Goal: Information Seeking & Learning: Compare options

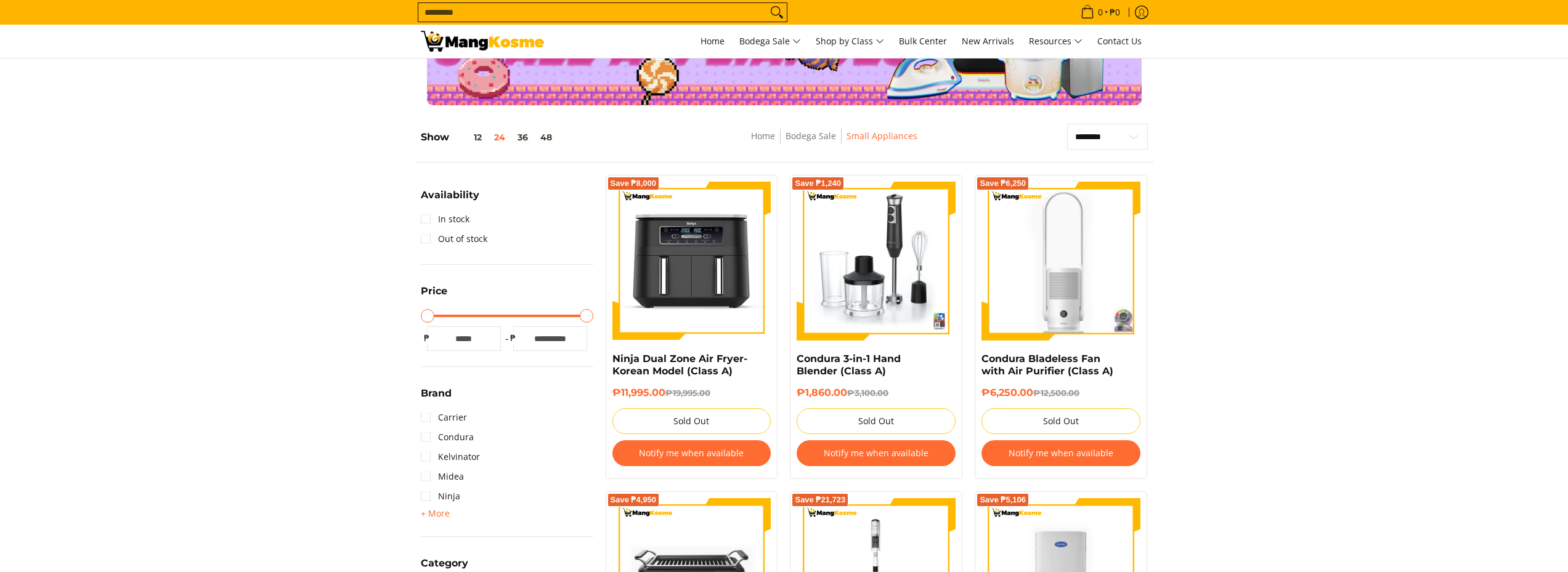
scroll to position [184, 0]
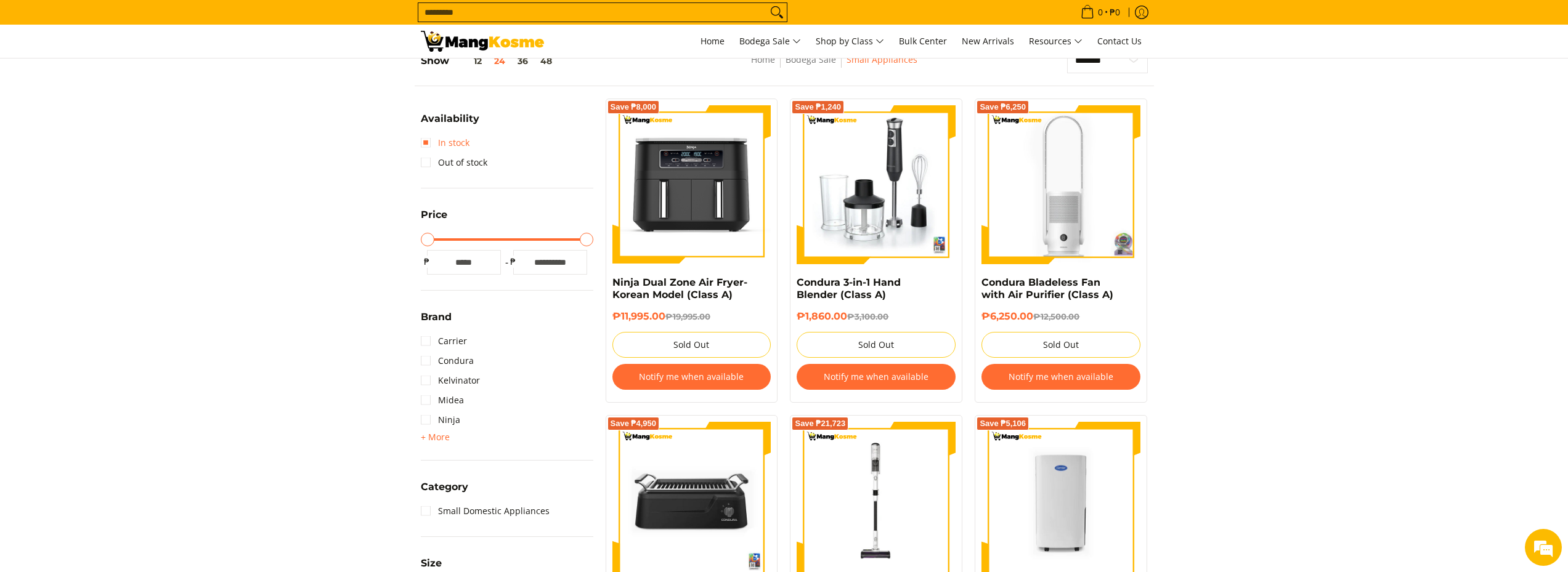
click at [421, 142] on link "In stock" at bounding box center [445, 142] width 49 height 20
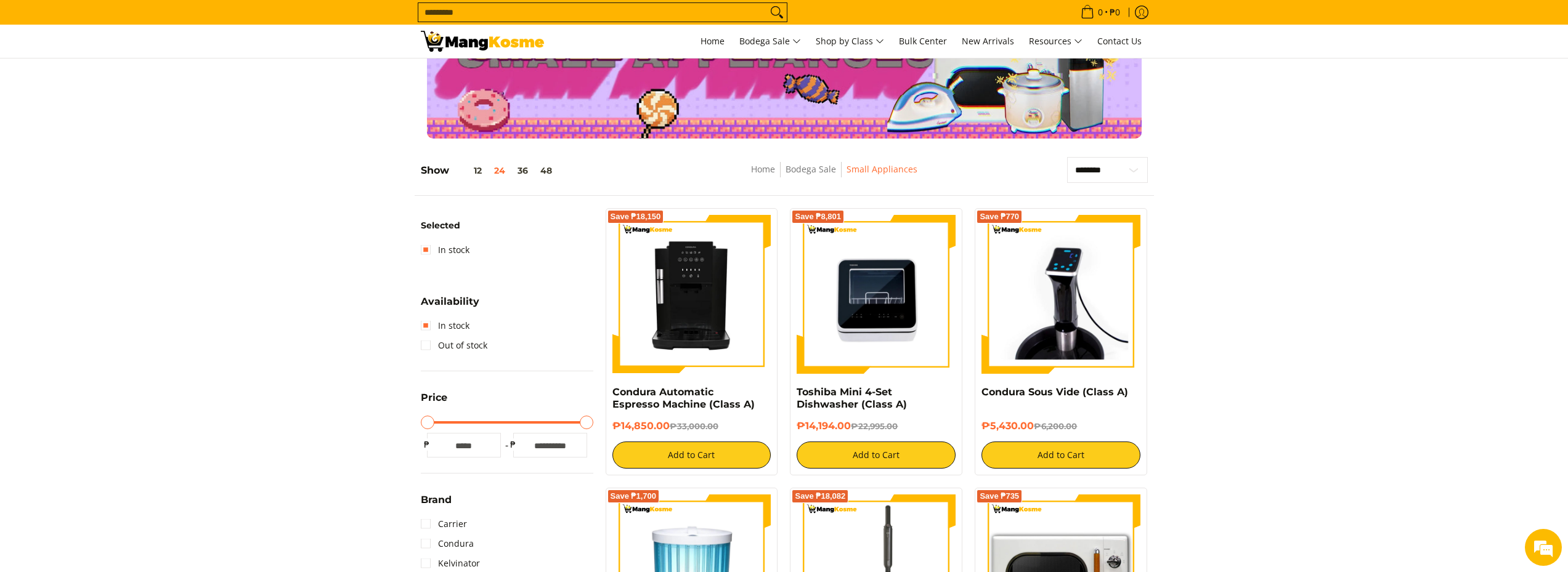
scroll to position [50, 0]
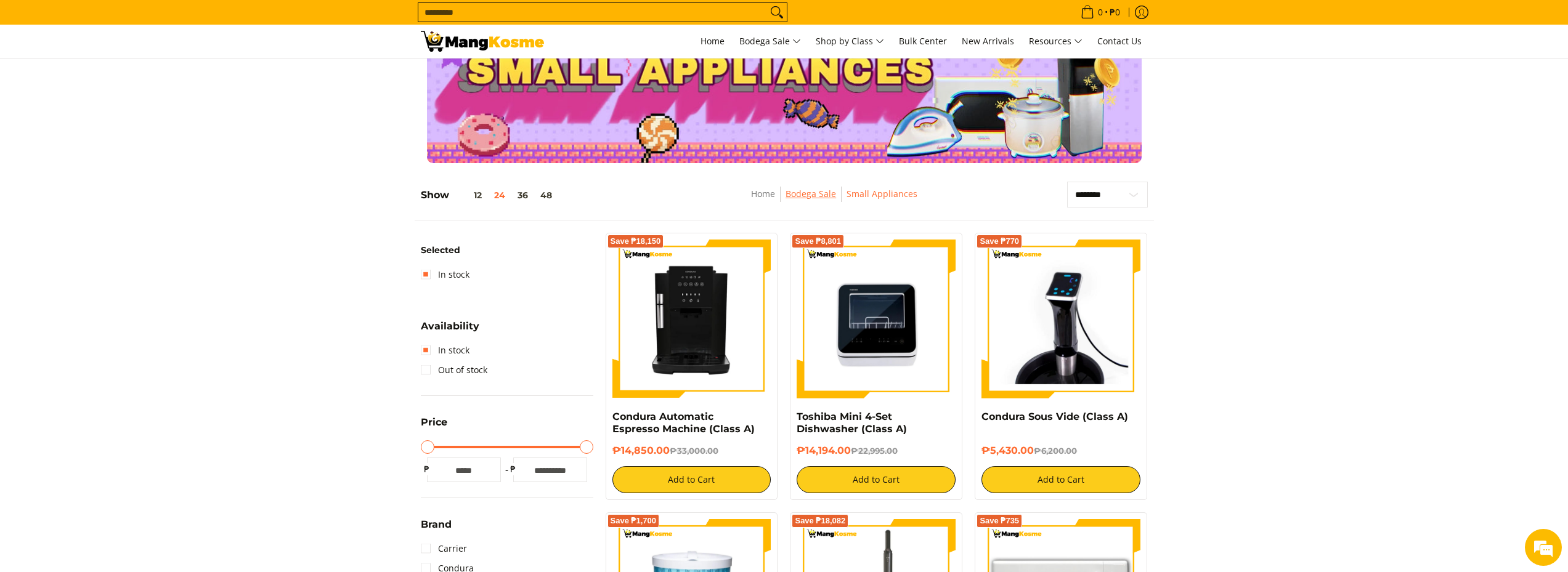
click at [813, 193] on link "Bodega Sale" at bounding box center [810, 193] width 50 height 12
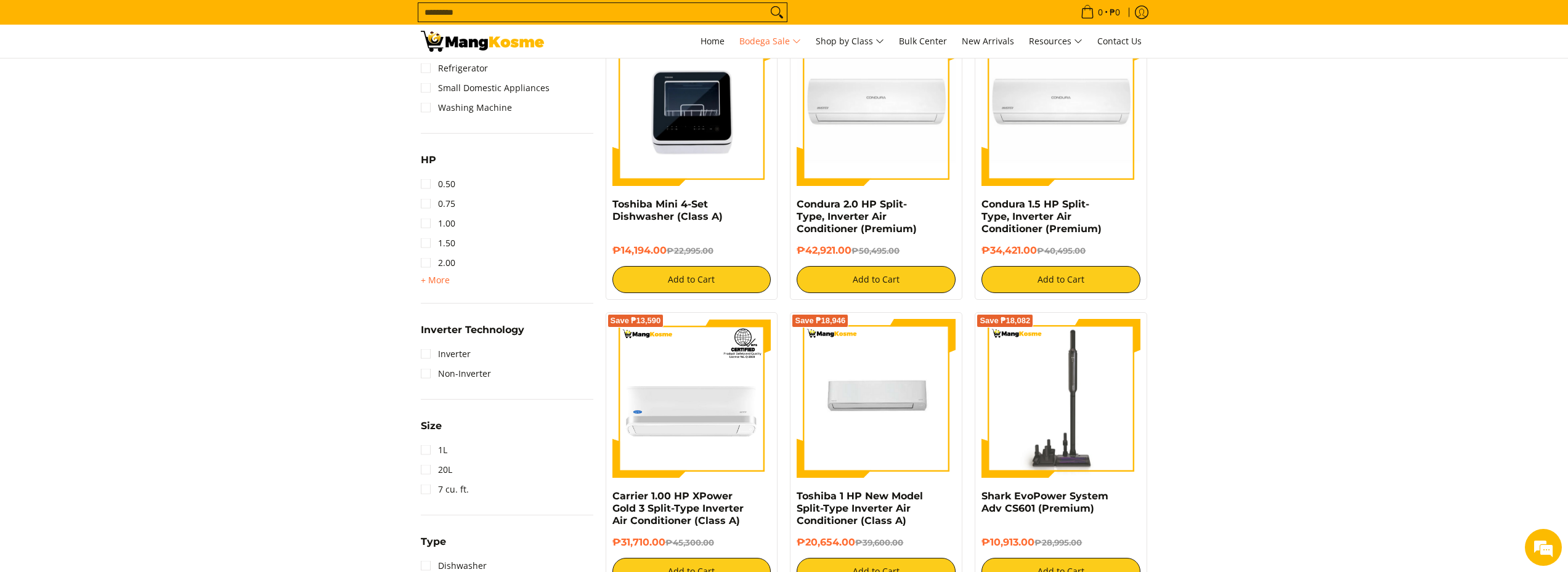
scroll to position [1108, 0]
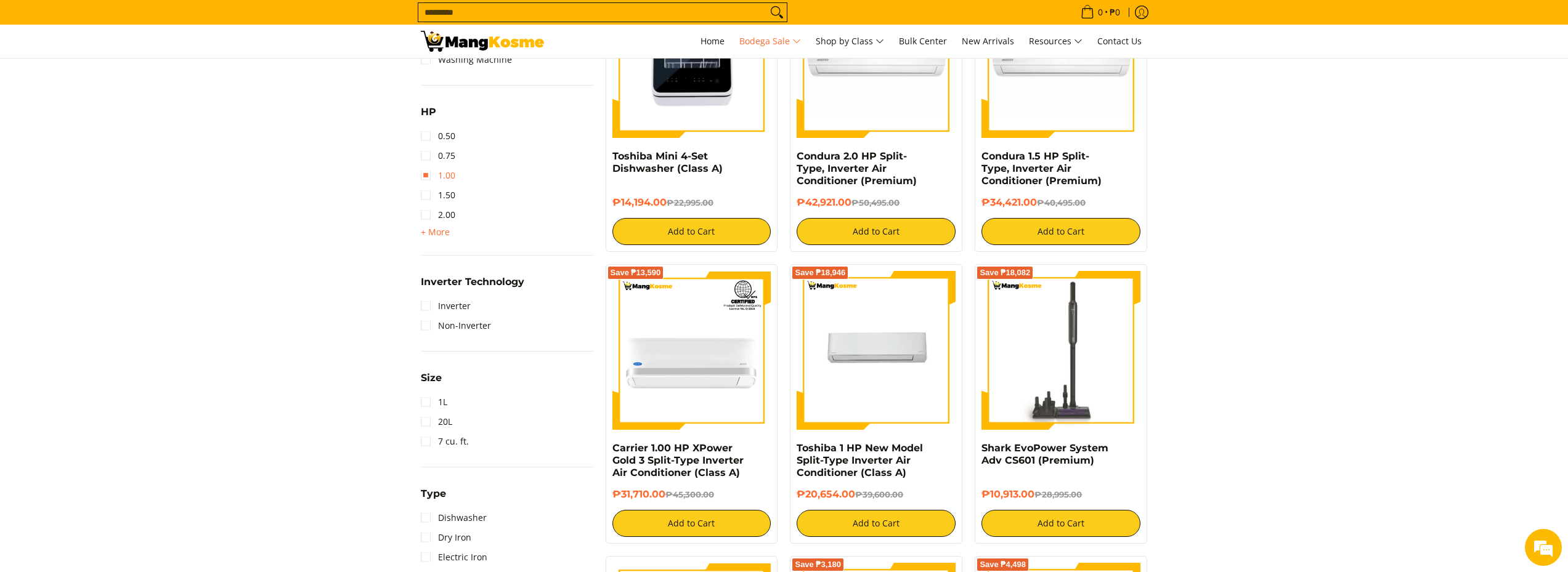
click at [426, 175] on link "1.00" at bounding box center [438, 176] width 34 height 20
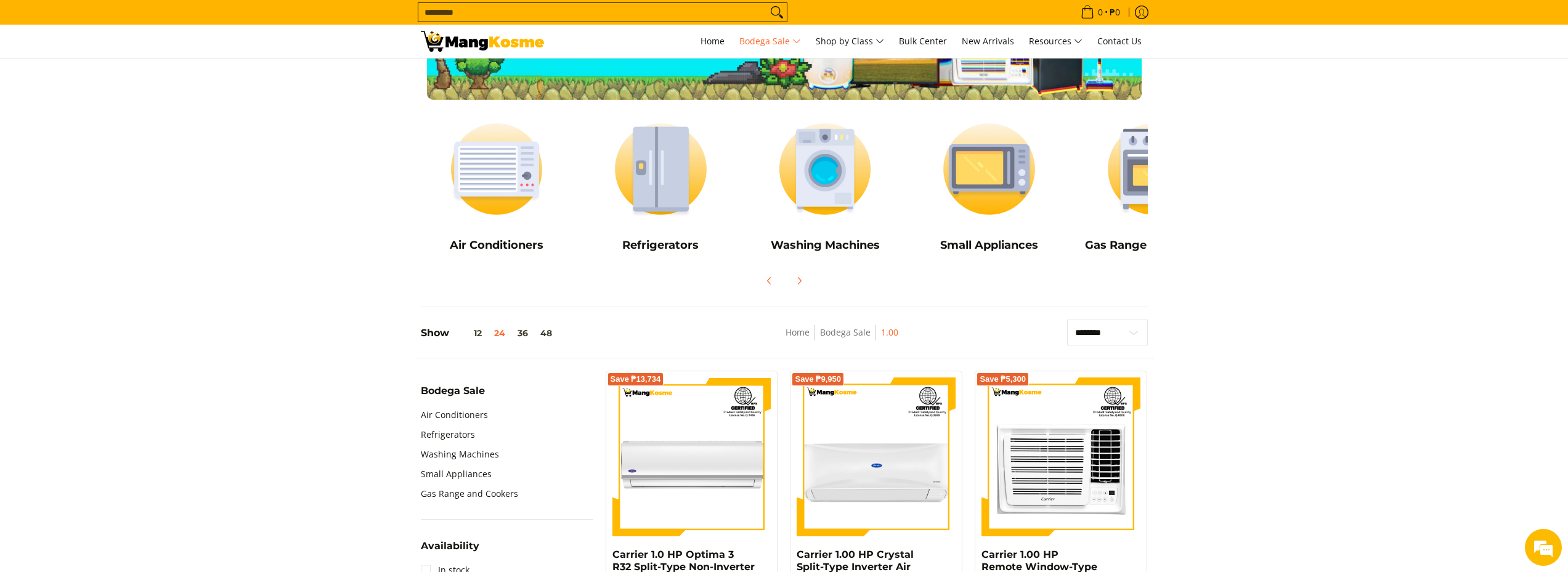
scroll to position [190, 0]
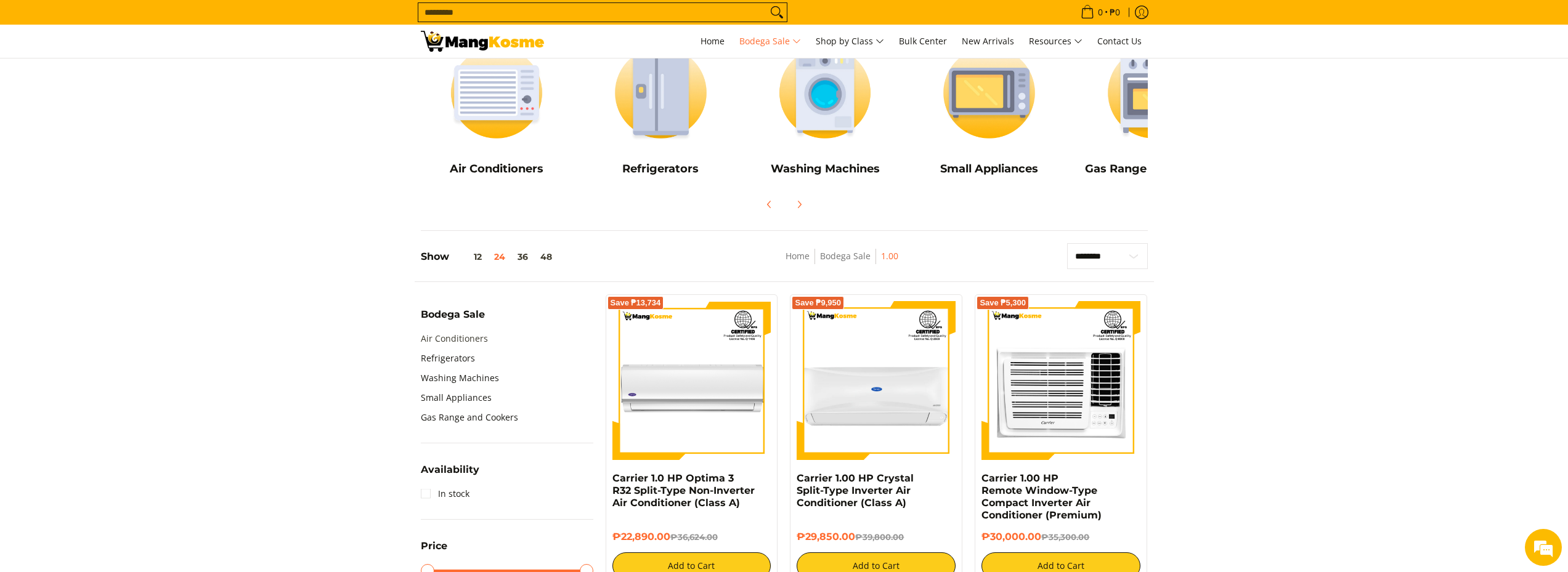
click at [446, 339] on link "Air Conditioners" at bounding box center [454, 339] width 67 height 20
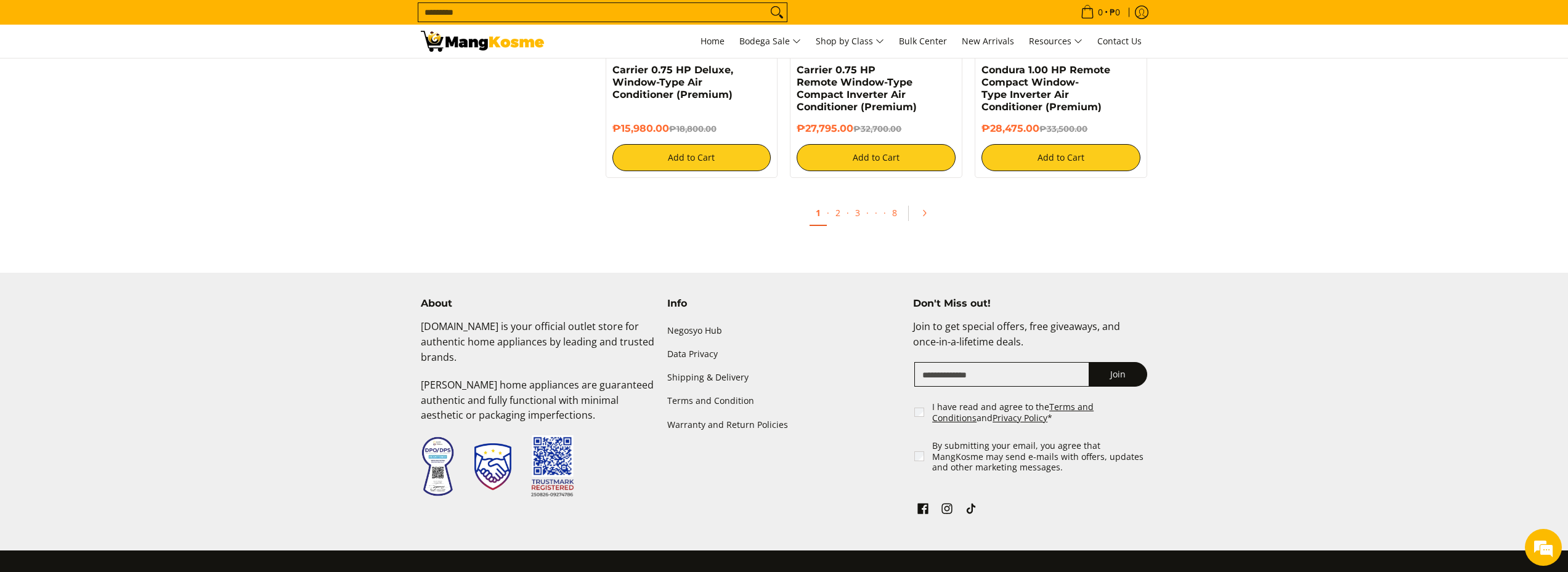
scroll to position [2463, 0]
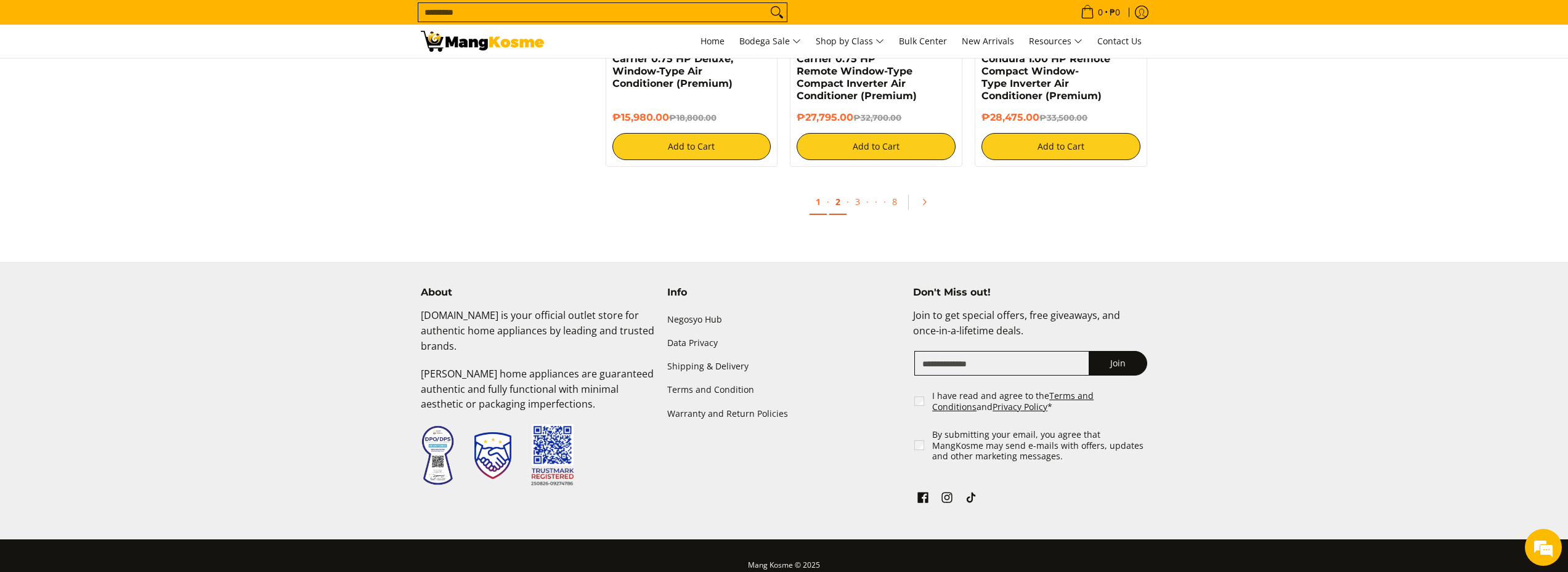
click at [840, 202] on link "2" at bounding box center [838, 202] width 17 height 25
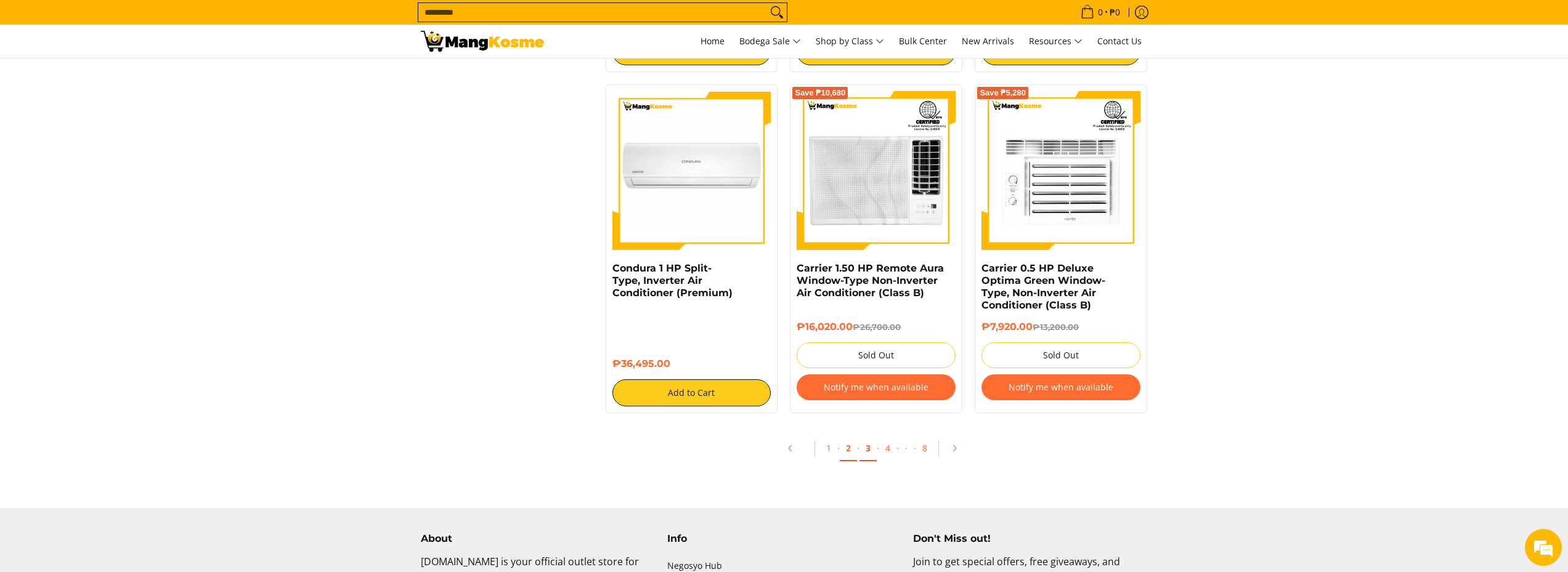
click at [870, 451] on link "3" at bounding box center [868, 448] width 17 height 25
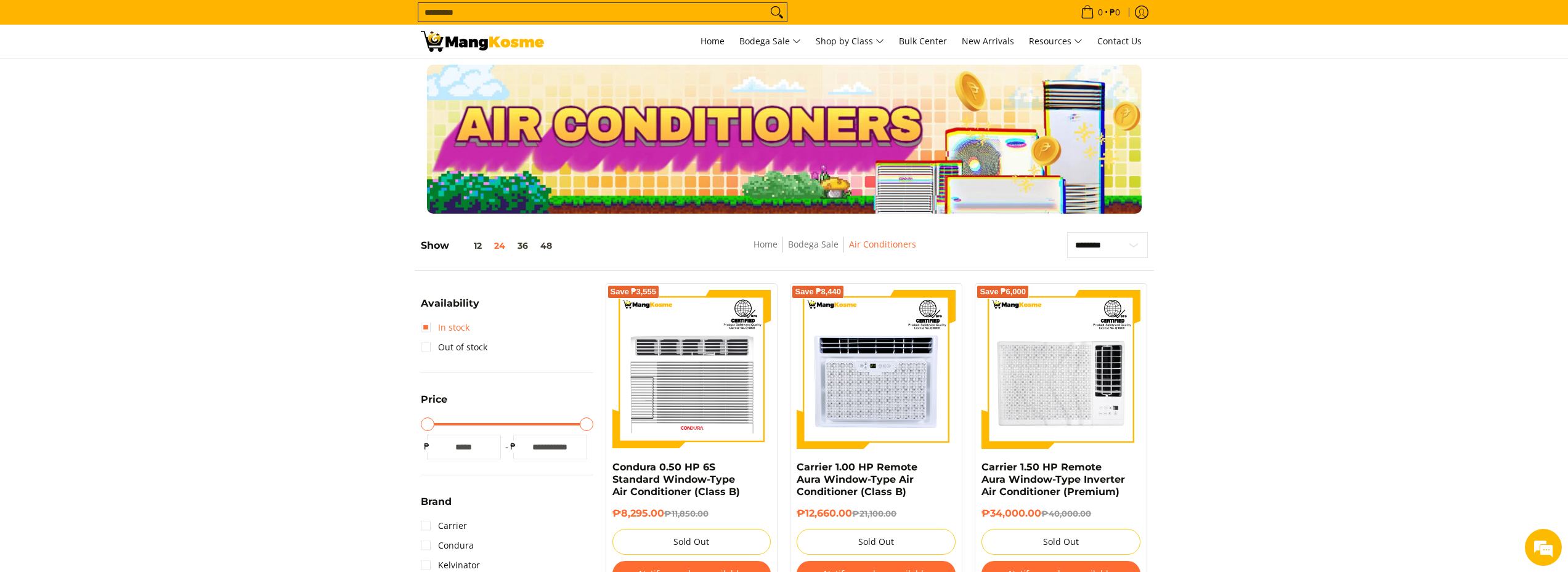
click at [429, 329] on link "In stock" at bounding box center [445, 328] width 49 height 20
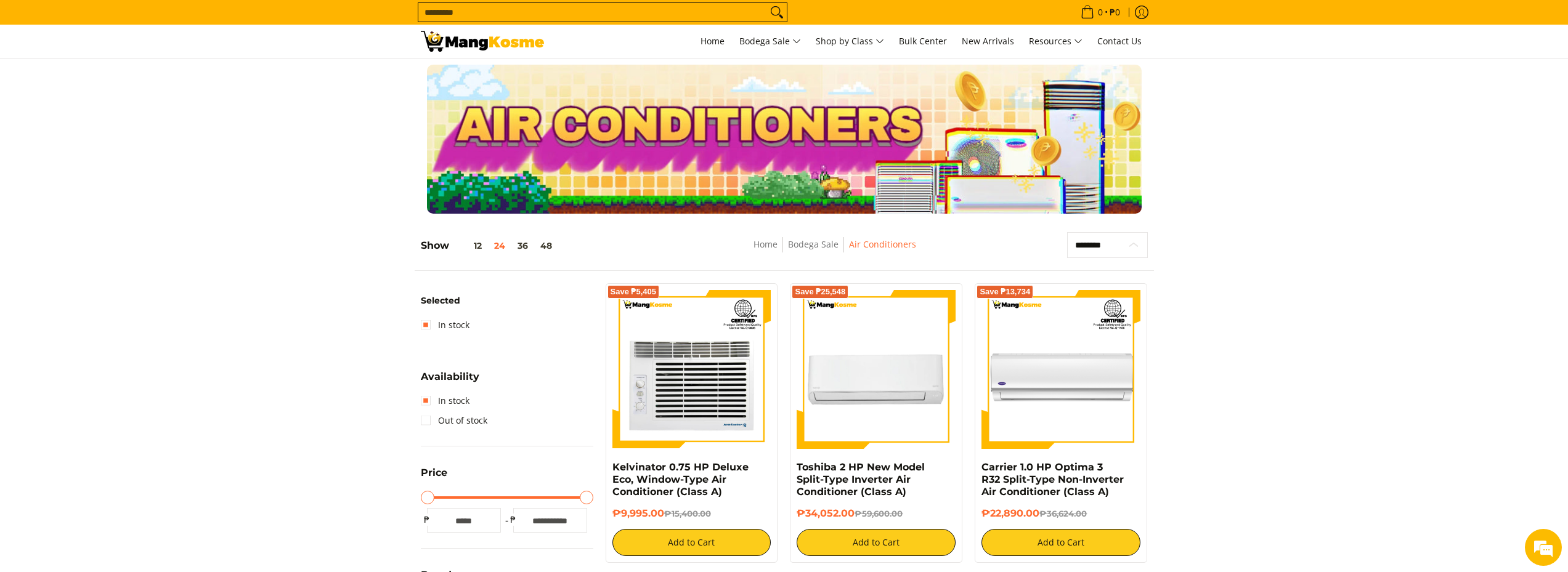
click at [1096, 238] on select "**********" at bounding box center [1107, 245] width 81 height 26
select select "**********"
click at [1067, 232] on select "**********" at bounding box center [1107, 245] width 81 height 26
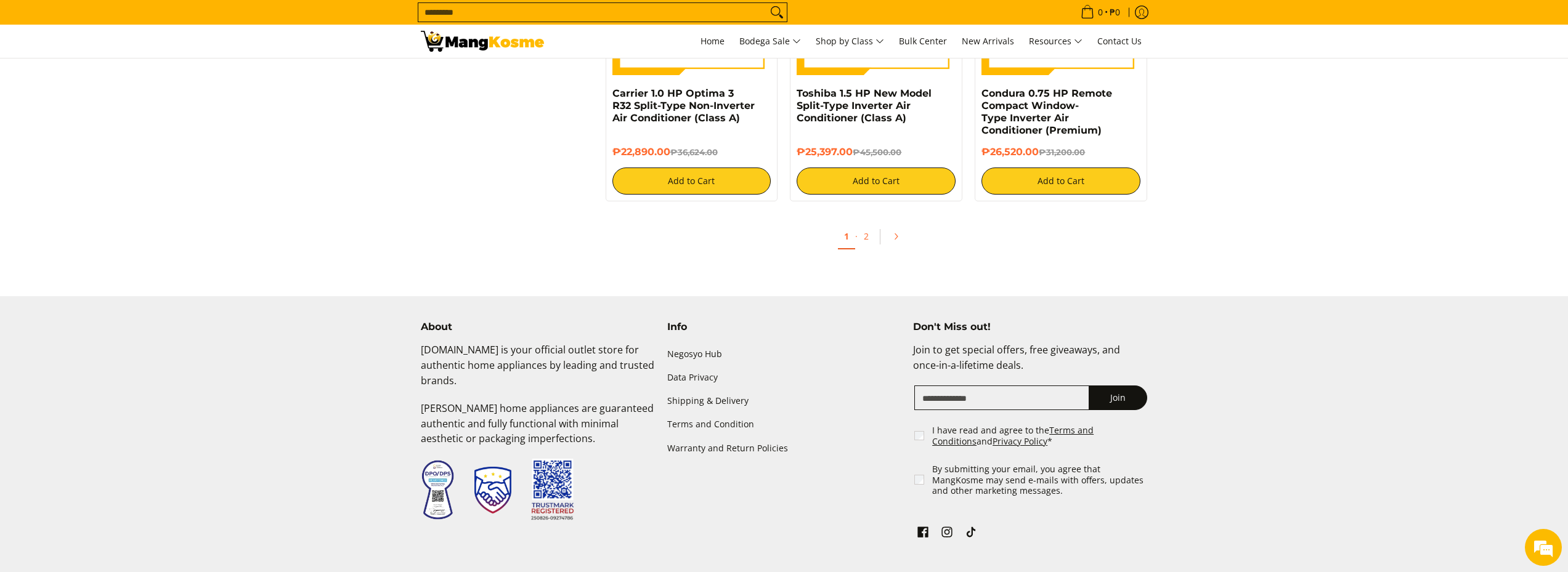
scroll to position [2451, 0]
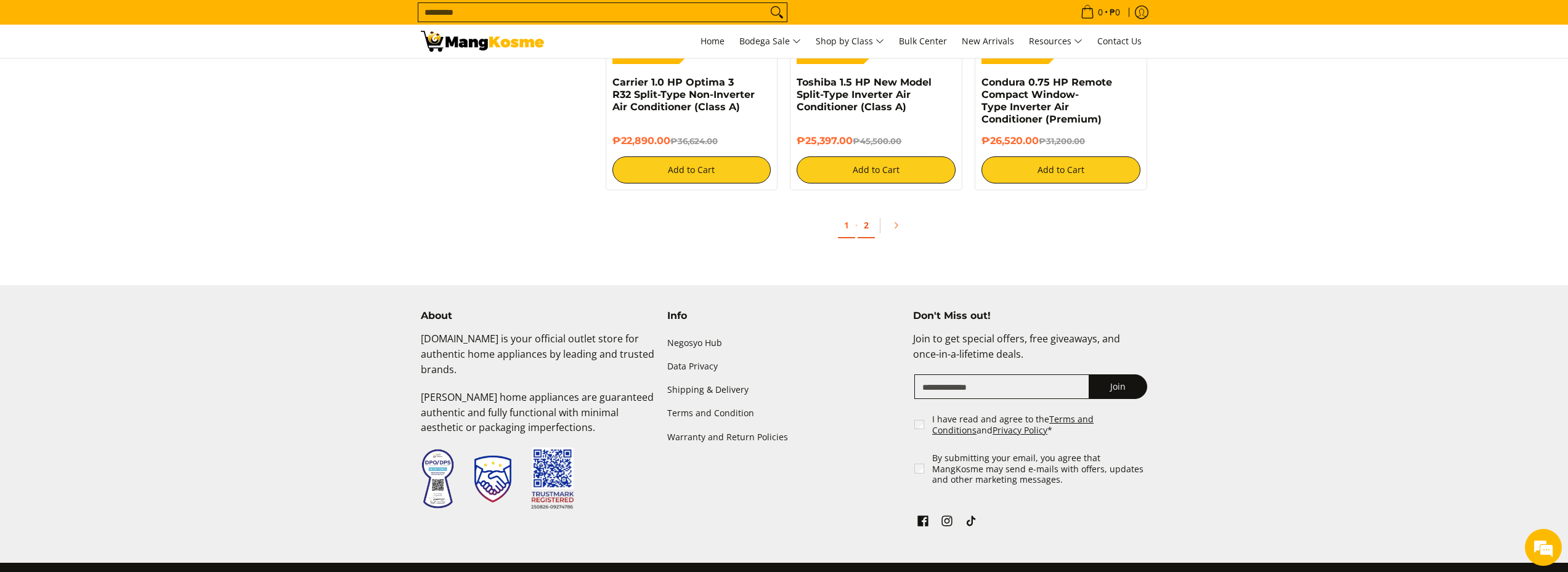
click at [865, 229] on link "2" at bounding box center [866, 225] width 17 height 25
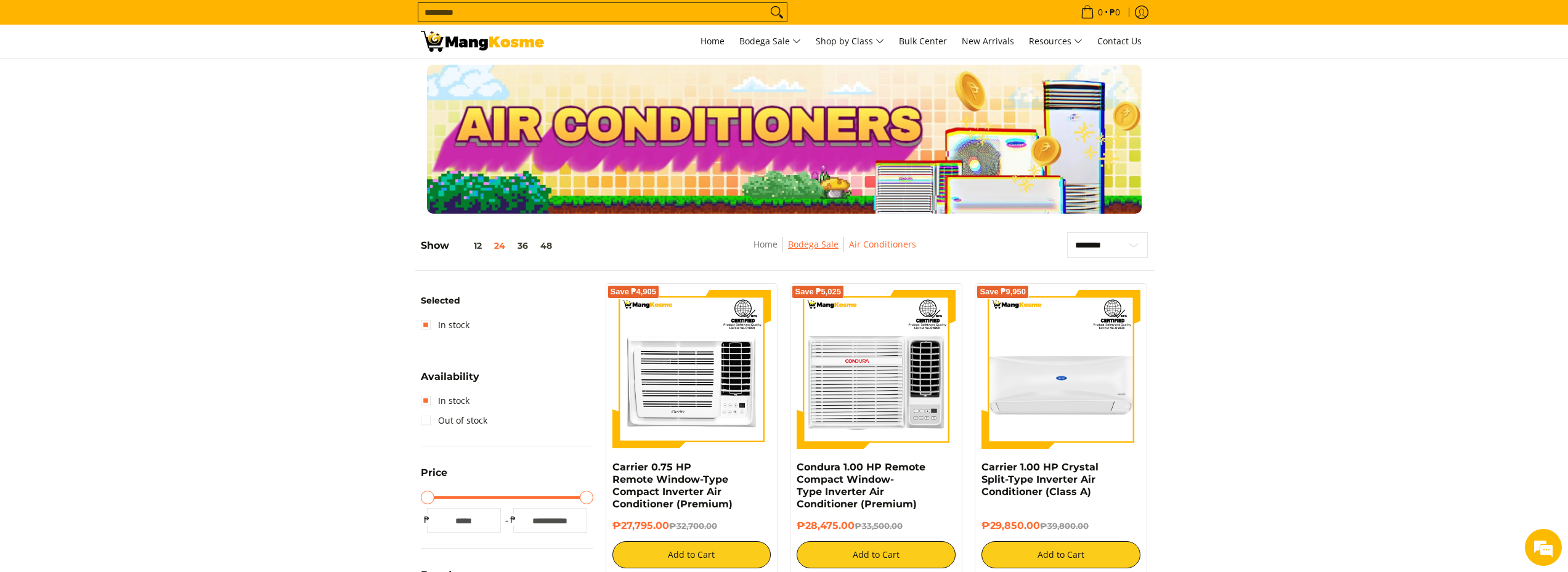
click at [814, 244] on link "Bodega Sale" at bounding box center [813, 244] width 50 height 12
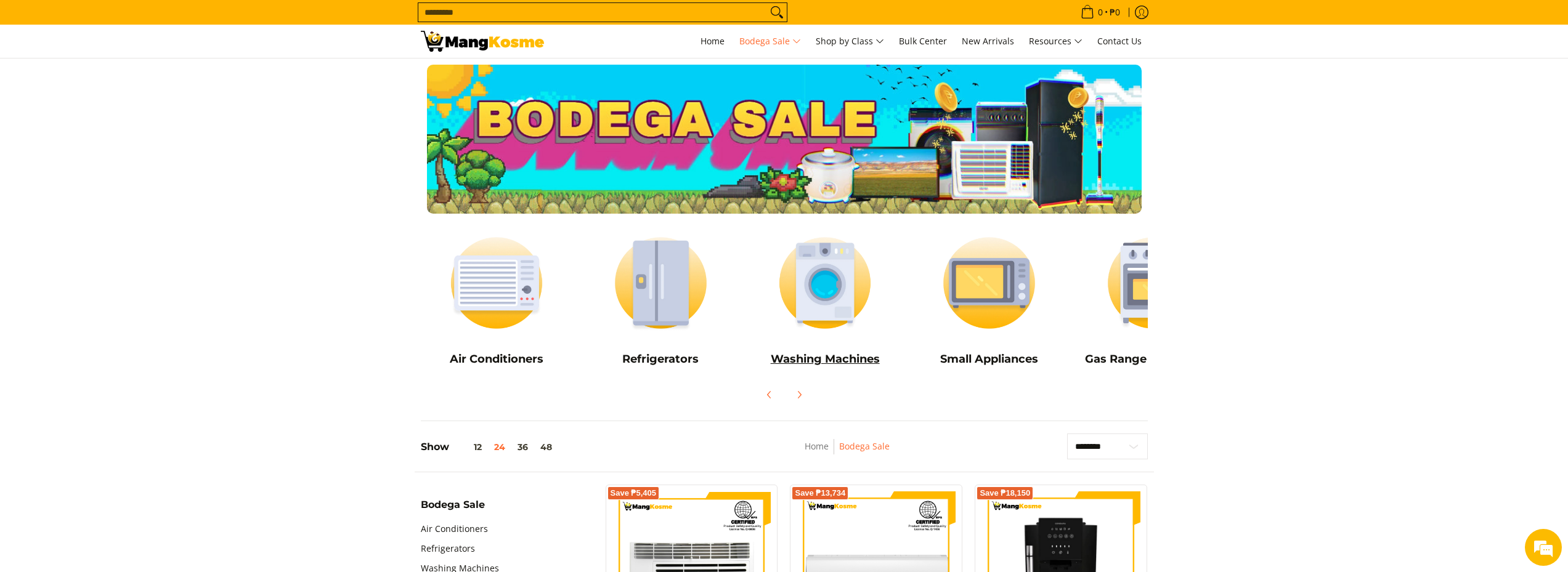
click at [830, 366] on h5 "Washing Machines" at bounding box center [825, 359] width 152 height 14
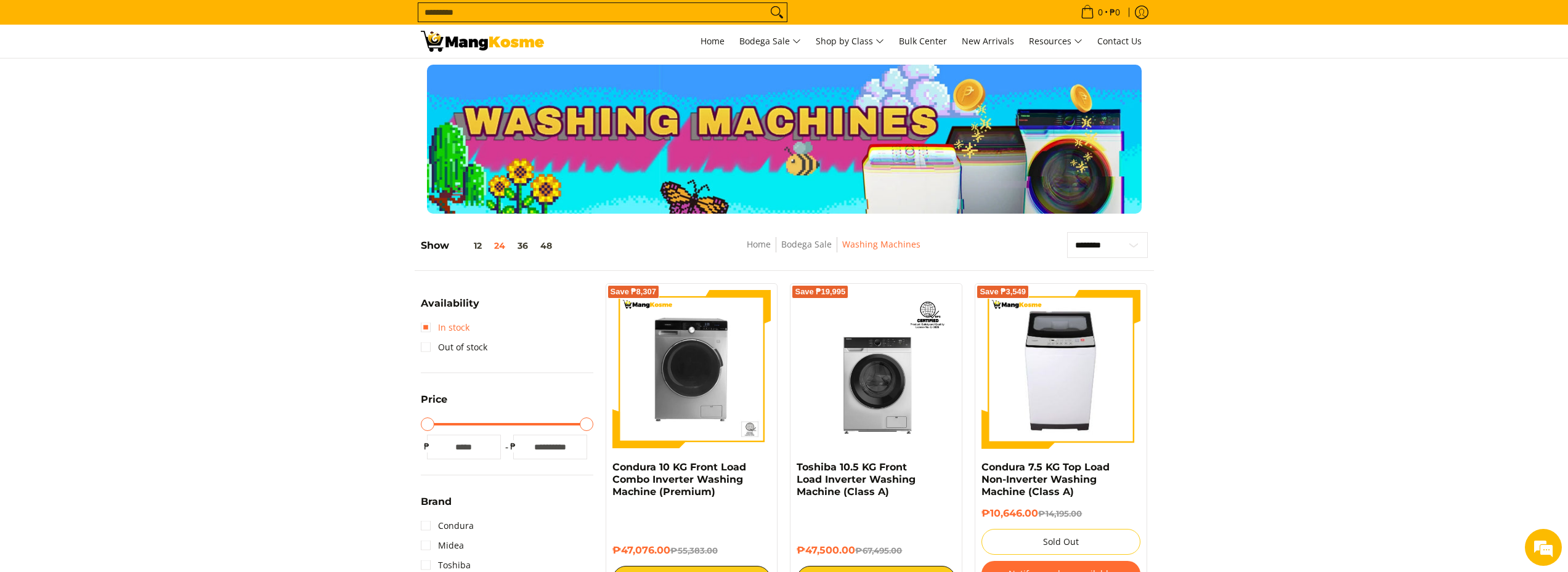
click at [447, 330] on link "In stock" at bounding box center [445, 328] width 49 height 20
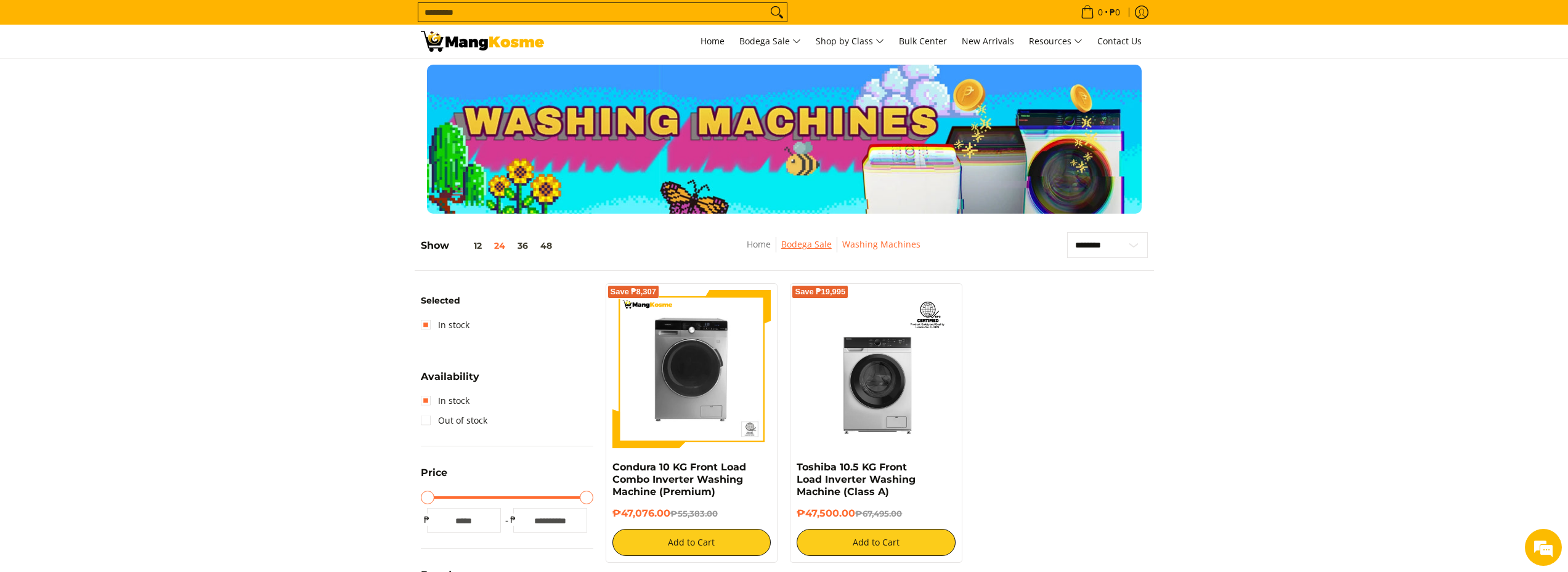
click at [807, 245] on link "Bodega Sale" at bounding box center [806, 244] width 50 height 12
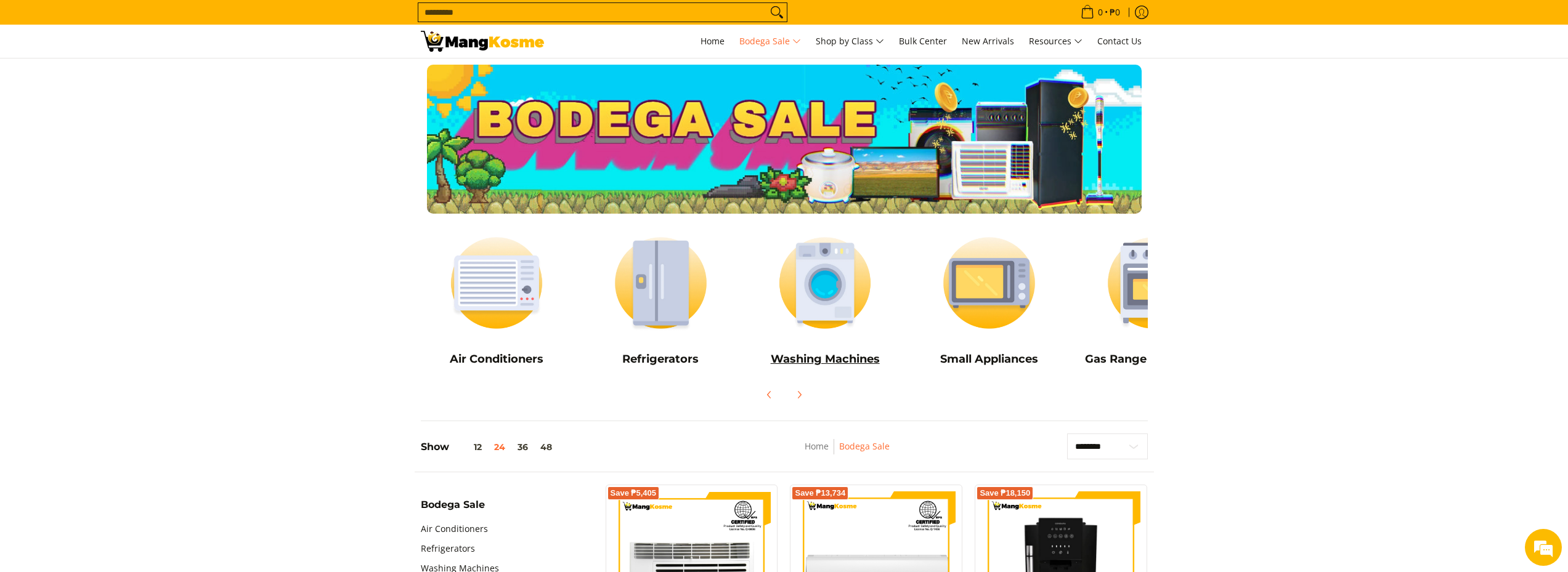
click at [816, 271] on img at bounding box center [825, 282] width 152 height 114
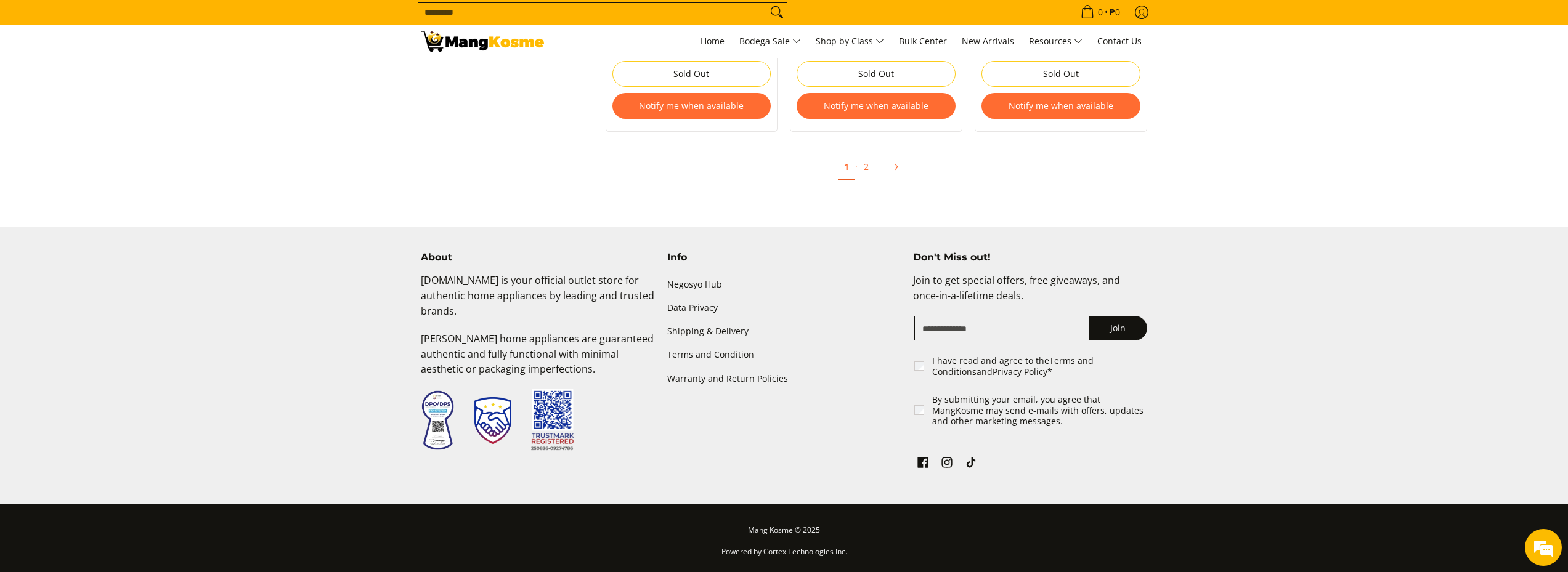
scroll to position [2448, 0]
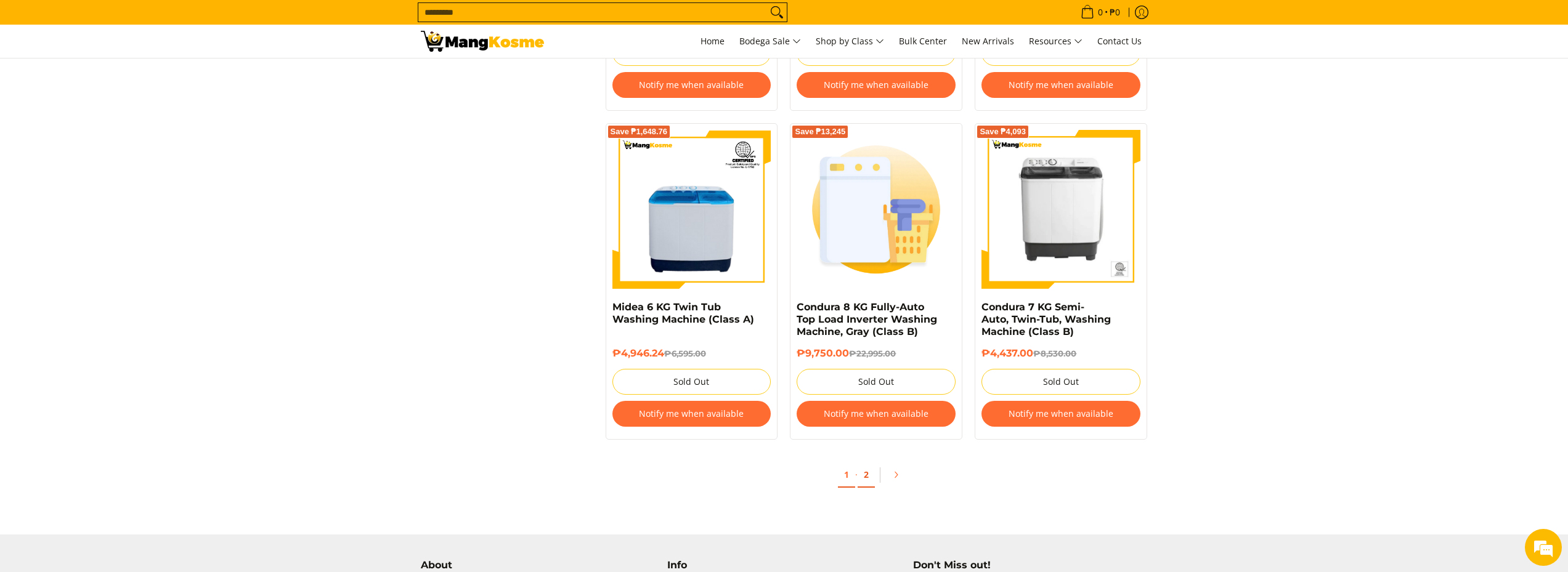
click at [867, 476] on link "2" at bounding box center [866, 475] width 17 height 25
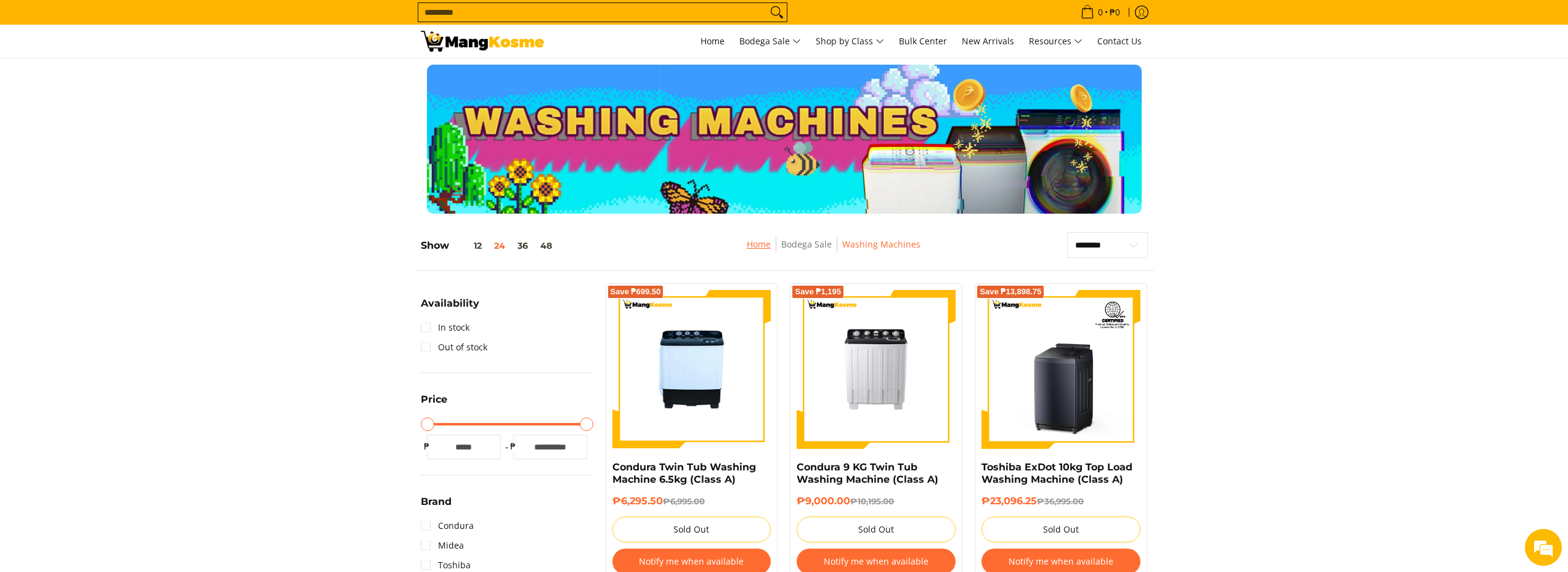
click at [757, 245] on link "Home" at bounding box center [759, 244] width 24 height 12
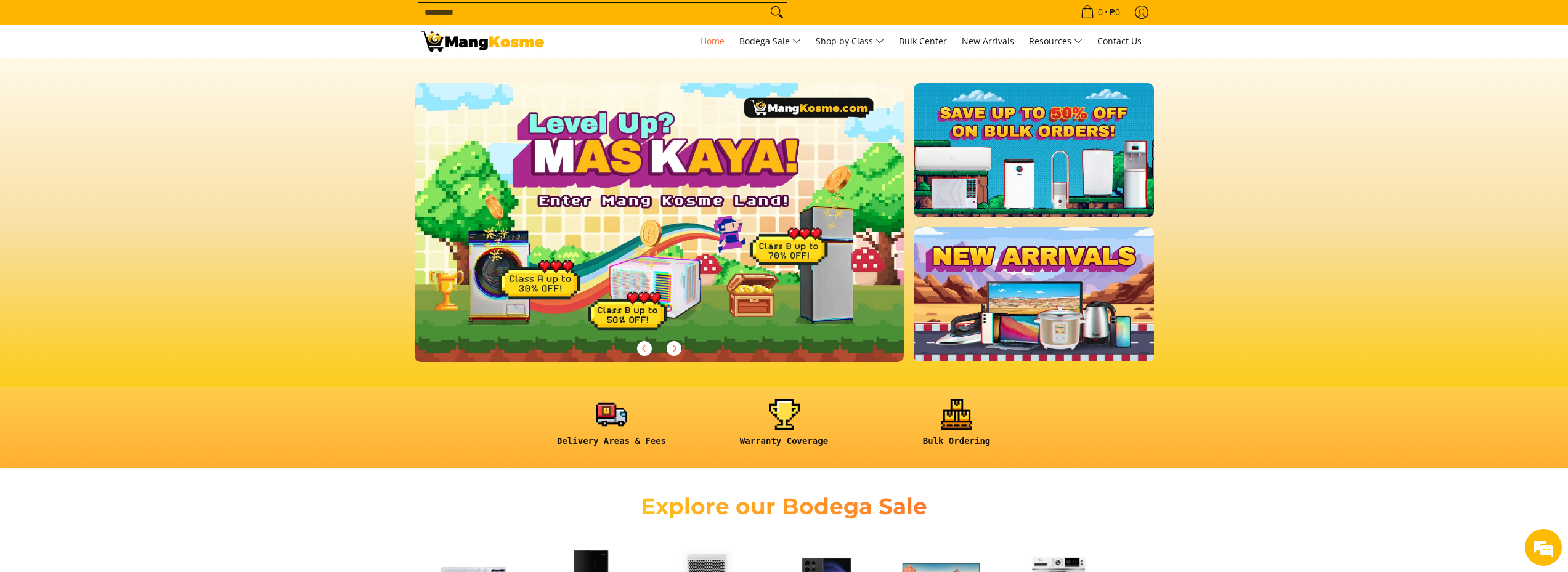
click at [1048, 182] on link at bounding box center [1033, 150] width 240 height 134
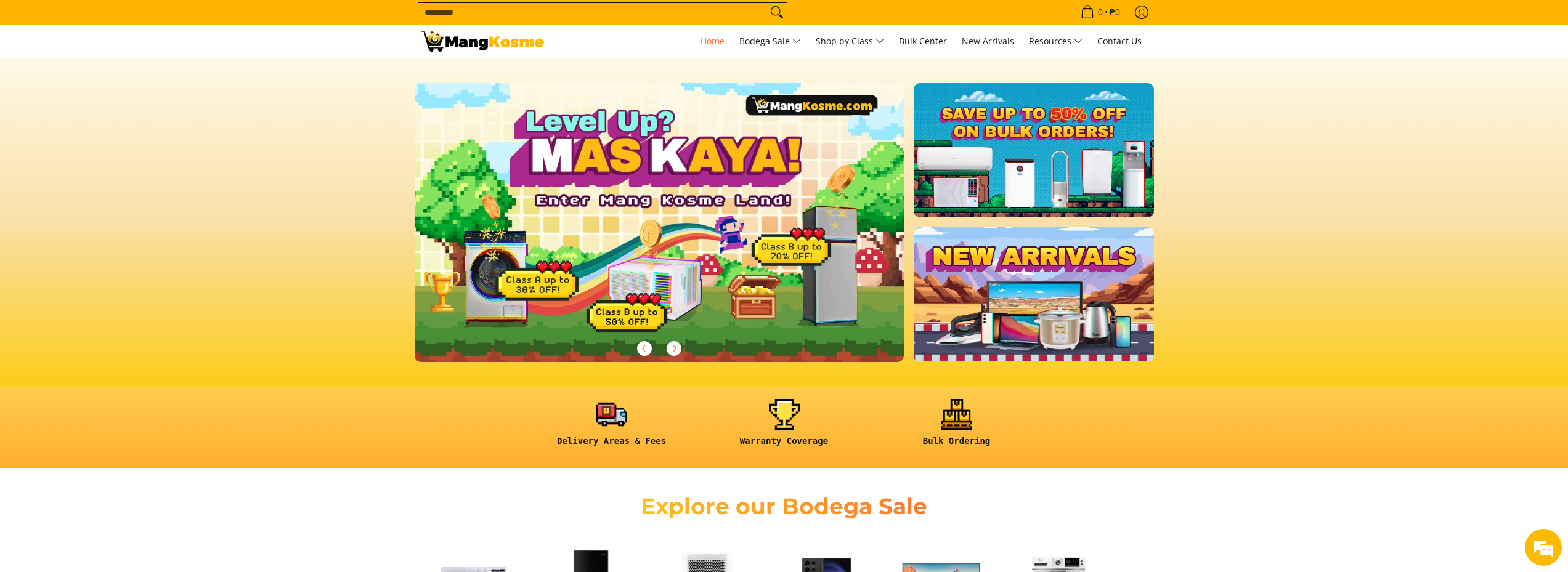
click at [639, 138] on link at bounding box center [679, 233] width 529 height 299
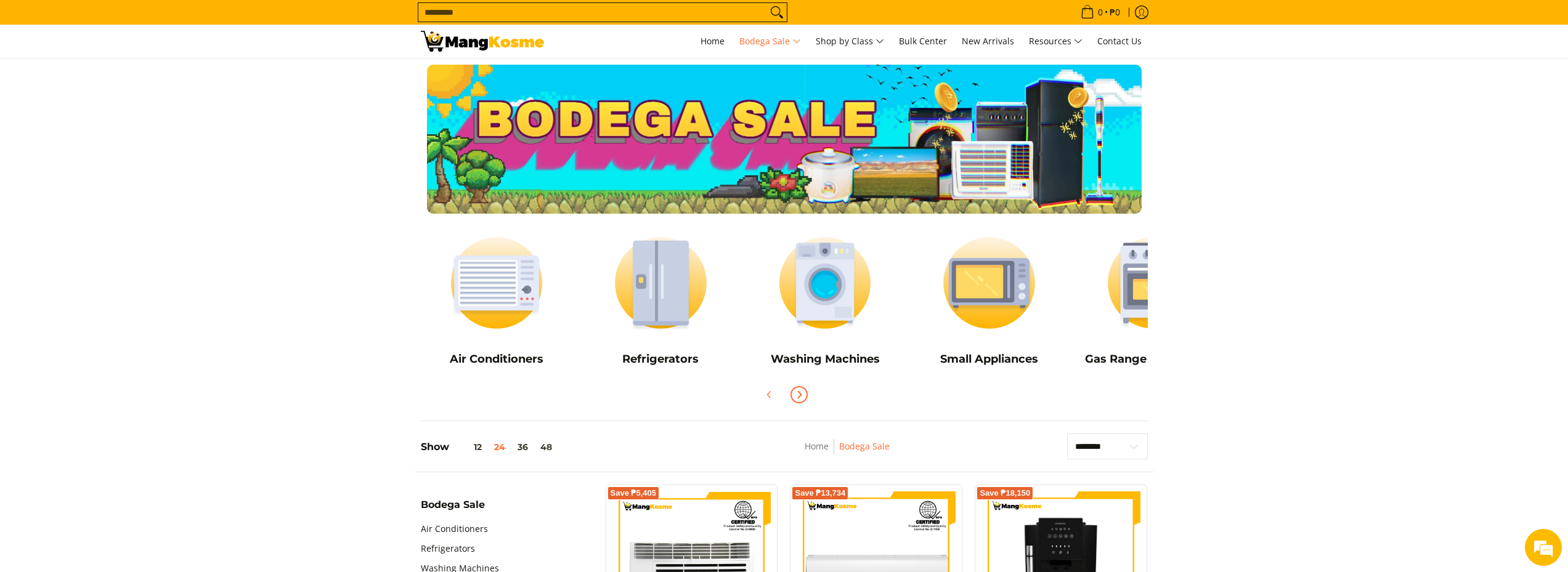
click at [803, 399] on icon "Next" at bounding box center [799, 394] width 10 height 10
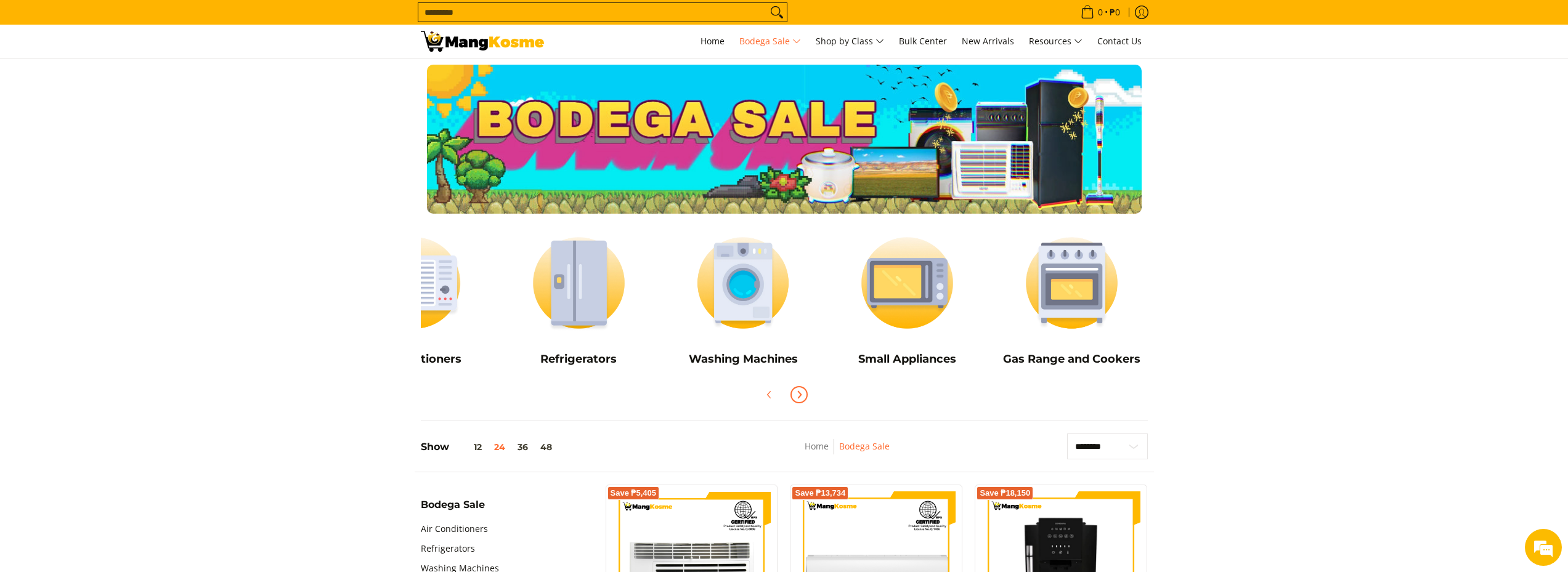
scroll to position [0, 82]
click at [908, 359] on h5 "Small Appliances" at bounding box center [907, 359] width 152 height 14
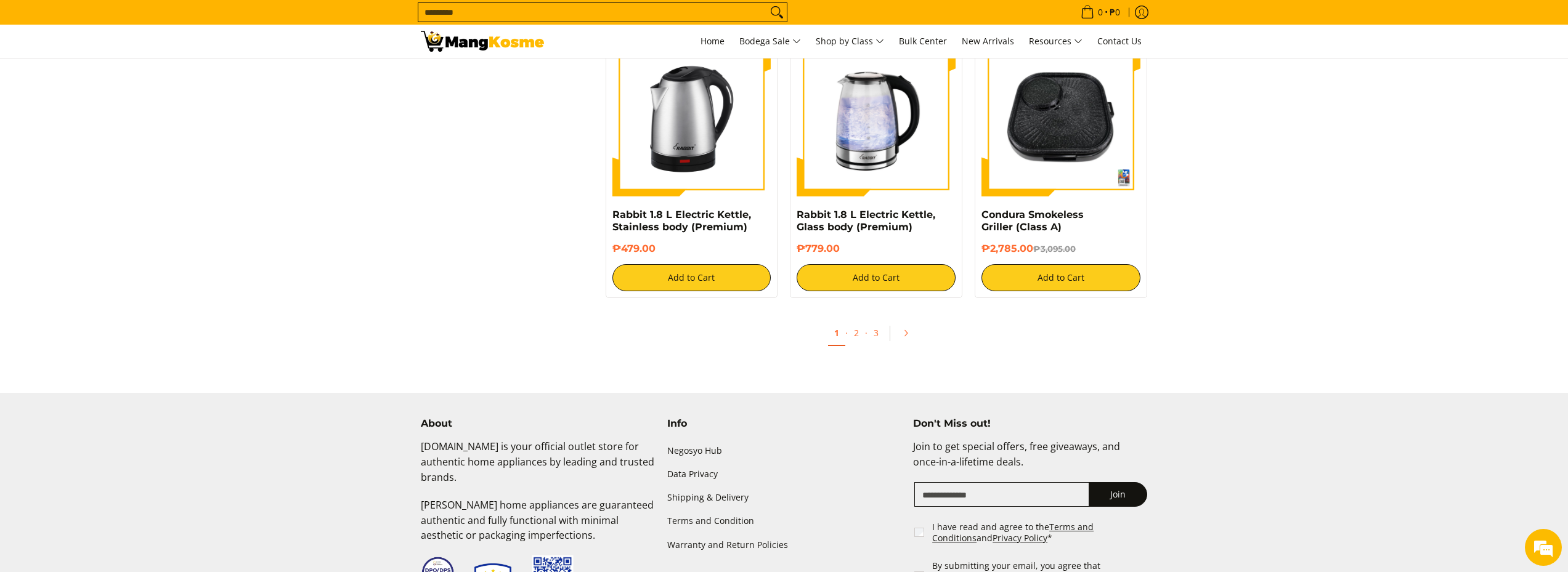
scroll to position [2278, 0]
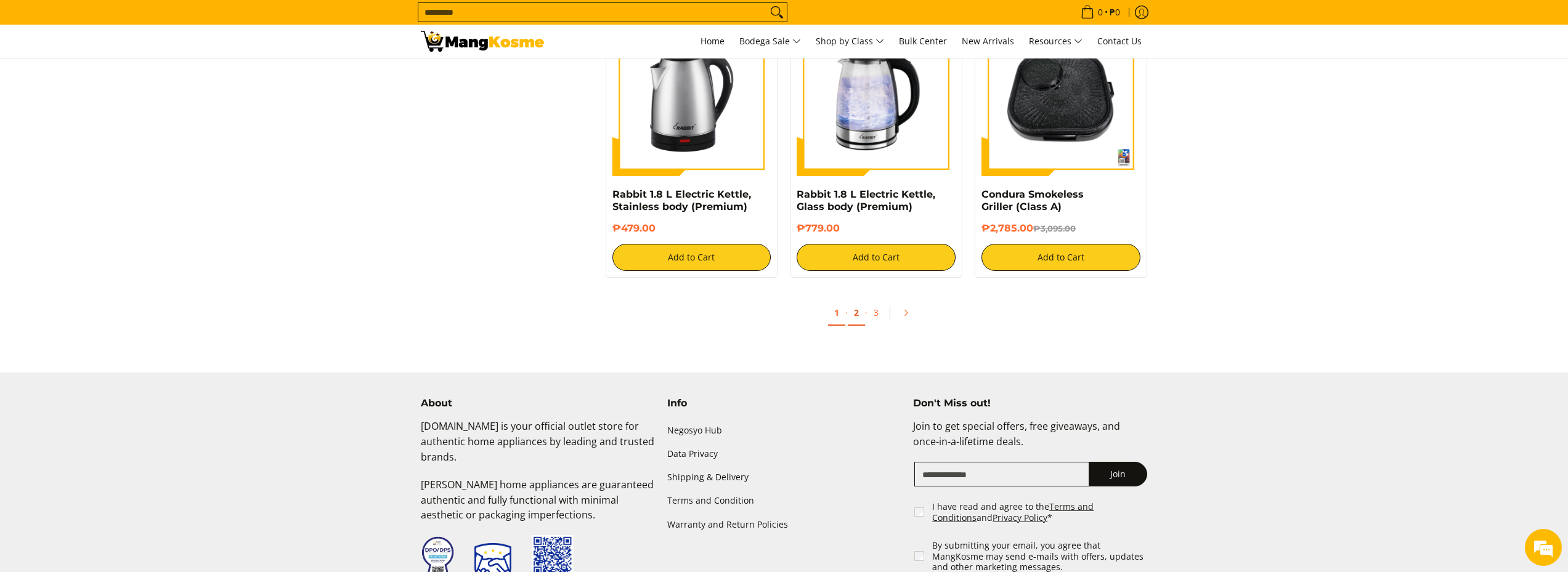
click at [858, 316] on link "2" at bounding box center [856, 313] width 17 height 25
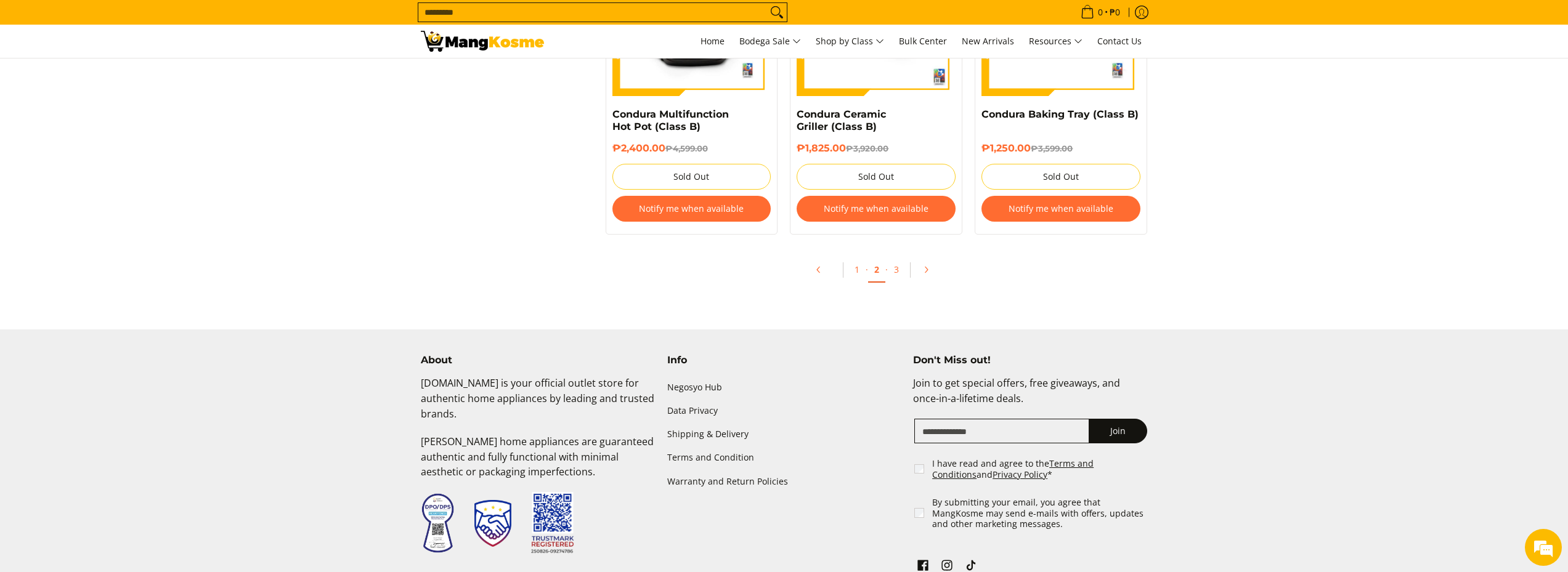
scroll to position [2647, 0]
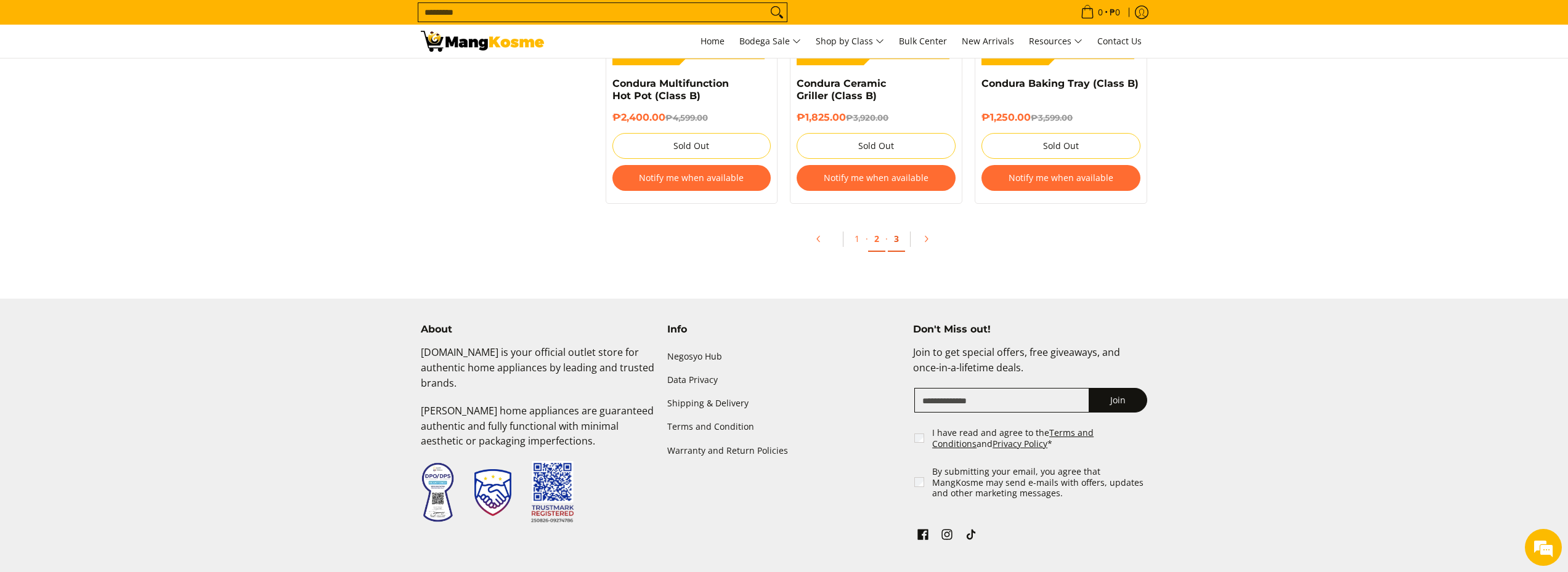
click at [896, 242] on link "3" at bounding box center [896, 239] width 17 height 25
